Goal: Task Accomplishment & Management: Use online tool/utility

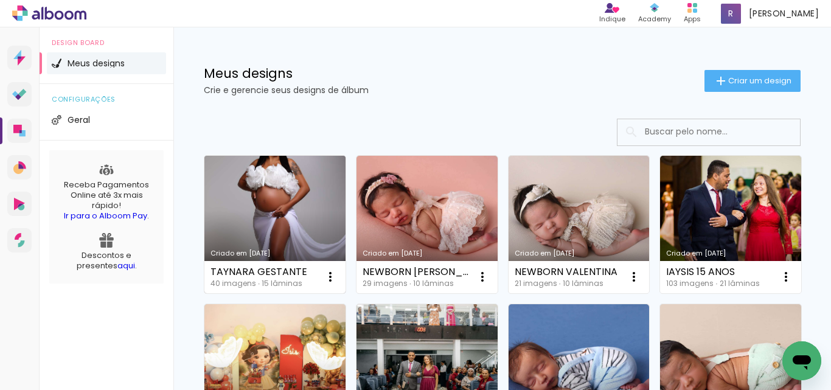
click at [283, 201] on link "Criado em [DATE]" at bounding box center [274, 224] width 141 height 137
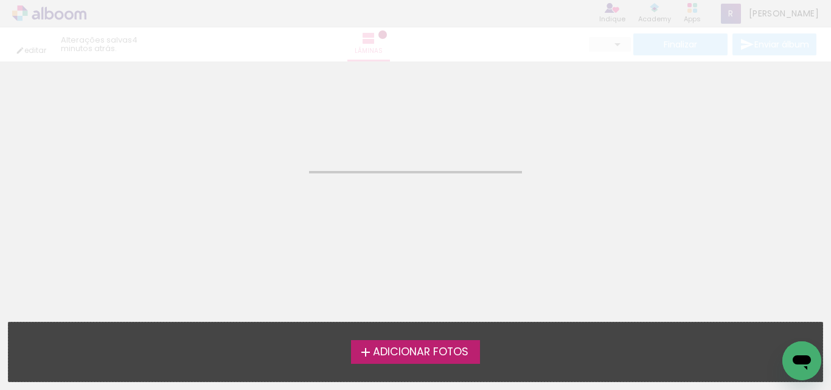
click at [283, 201] on neon-animated-pages "Confirmar Cancelar" at bounding box center [415, 225] width 831 height 328
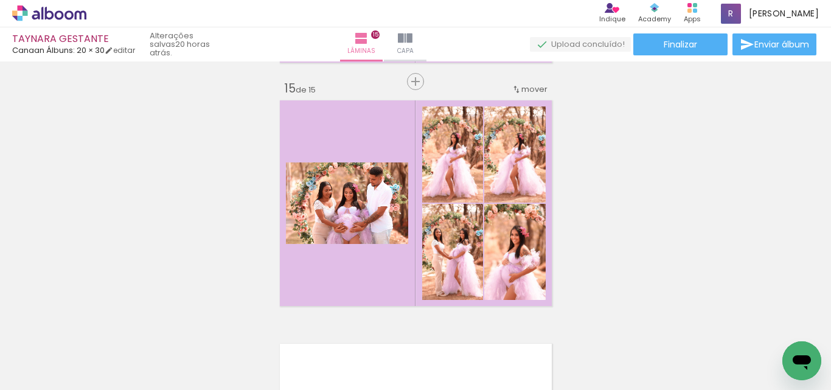
scroll to position [3526, 0]
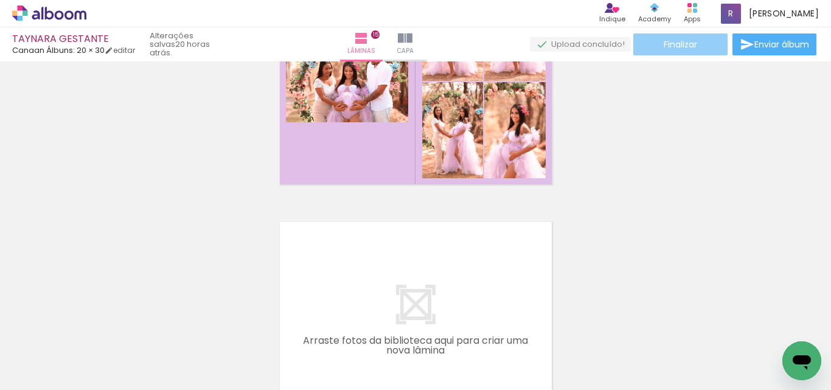
click at [679, 46] on span "Finalizar" at bounding box center [679, 44] width 33 height 9
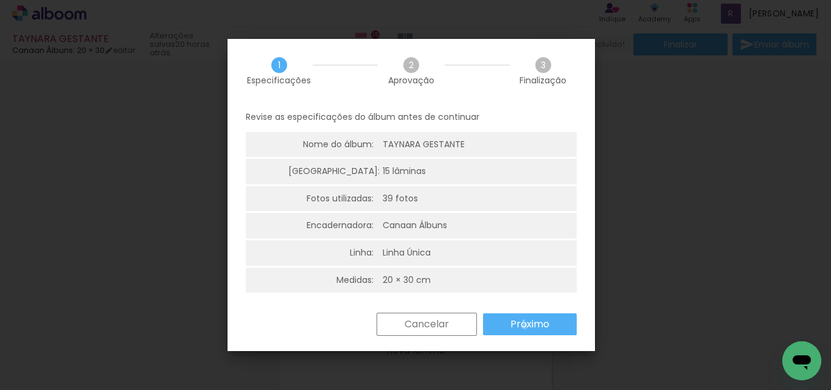
click at [0, 0] on slot "Próximo" at bounding box center [0, 0] width 0 height 0
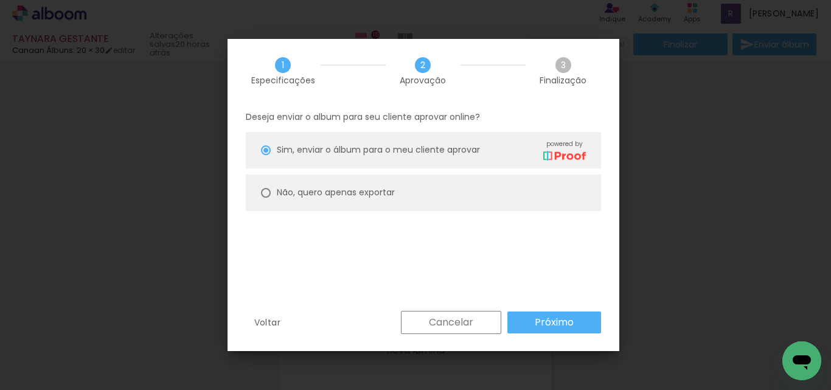
drag, startPoint x: 266, startPoint y: 193, endPoint x: 457, endPoint y: 272, distance: 207.2
click at [266, 195] on div at bounding box center [266, 193] width 10 height 10
type paper-radio-button "on"
click at [584, 320] on paper-button "Próximo" at bounding box center [554, 322] width 94 height 22
type input "Alta, 300 DPI"
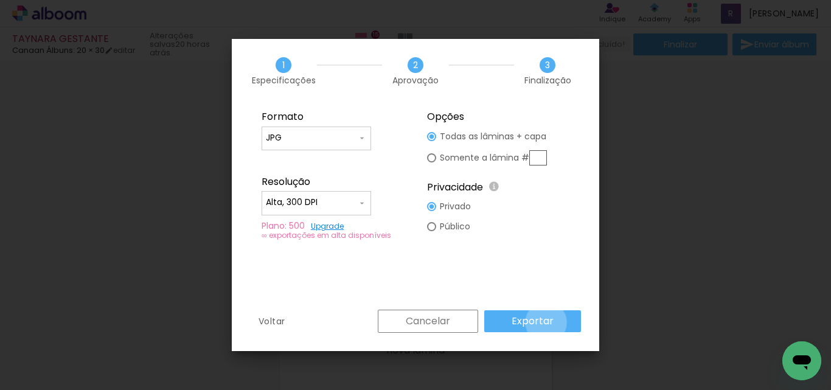
click at [0, 0] on slot "Exportar" at bounding box center [0, 0] width 0 height 0
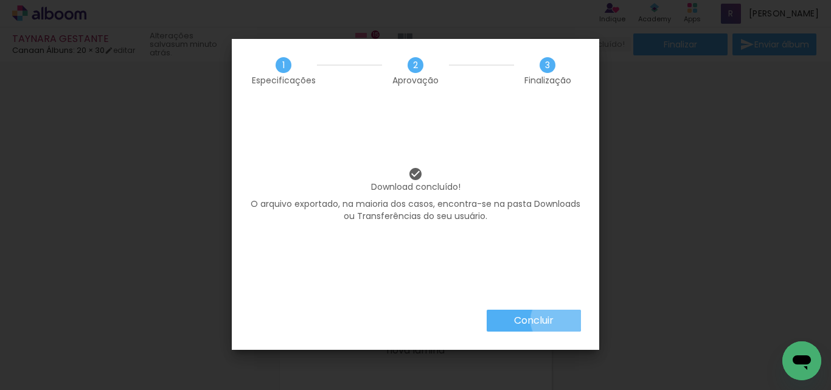
click at [555, 320] on paper-button "Concluir" at bounding box center [533, 320] width 94 height 22
